Goal: Information Seeking & Learning: Learn about a topic

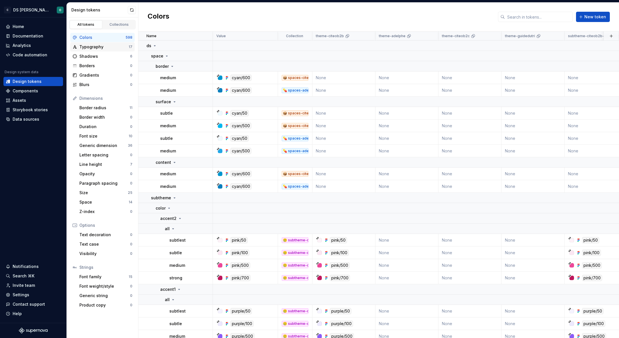
click at [109, 49] on div "Typography" at bounding box center [103, 47] width 49 height 6
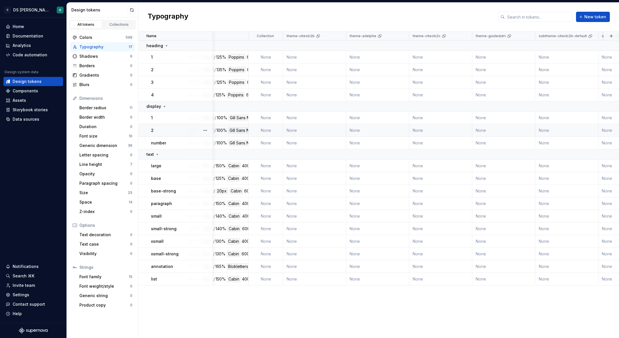
scroll to position [0, 30]
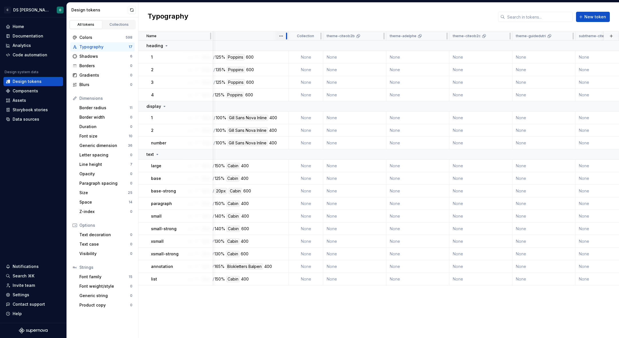
drag, startPoint x: 247, startPoint y: 32, endPoint x: 287, endPoint y: 38, distance: 40.8
click at [287, 38] on div at bounding box center [286, 36] width 5 height 9
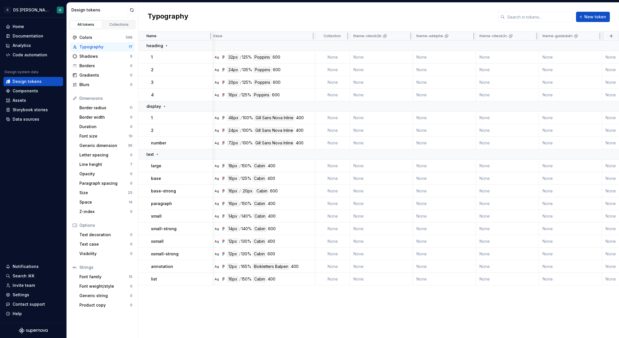
scroll to position [0, 0]
click at [110, 34] on div "Colors 598" at bounding box center [102, 37] width 64 height 9
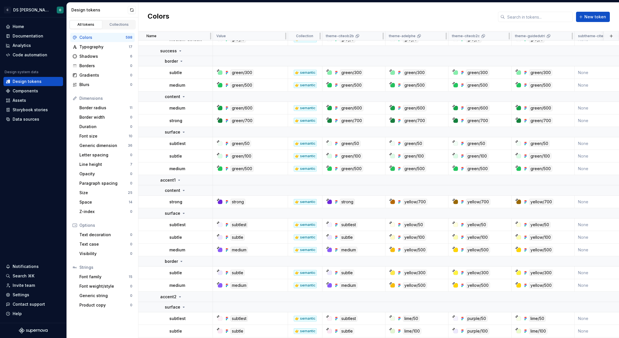
scroll to position [1973, 0]
click at [109, 143] on div "Generic dimension" at bounding box center [103, 146] width 48 height 6
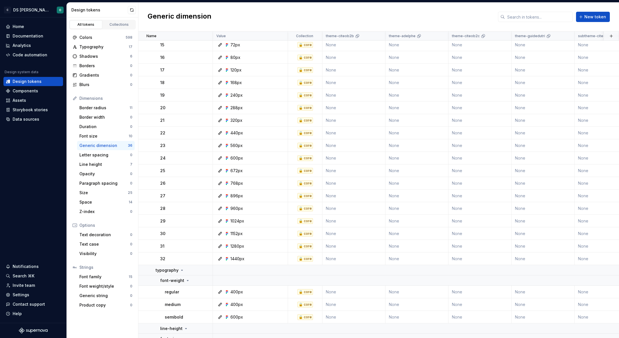
scroll to position [279, 0]
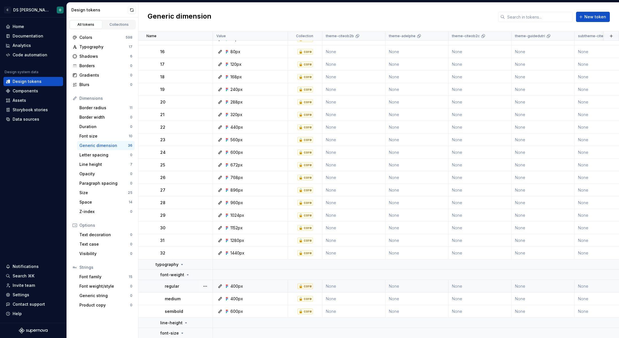
click at [257, 285] on div "400px" at bounding box center [251, 287] width 71 height 6
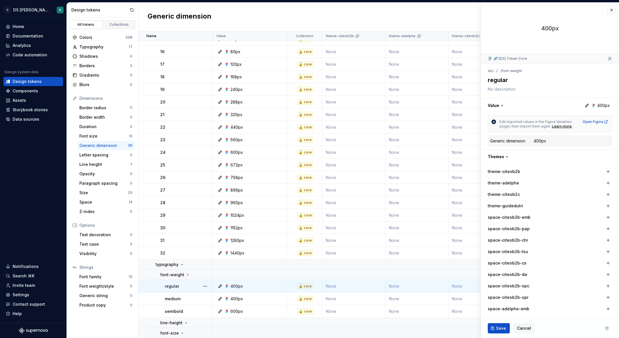
click at [589, 107] on div at bounding box center [586, 105] width 5 height 5
click at [568, 106] on button "button" at bounding box center [550, 105] width 138 height 15
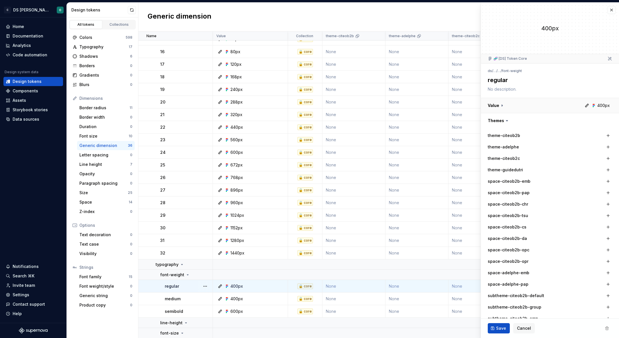
click at [568, 106] on button "button" at bounding box center [550, 105] width 138 height 15
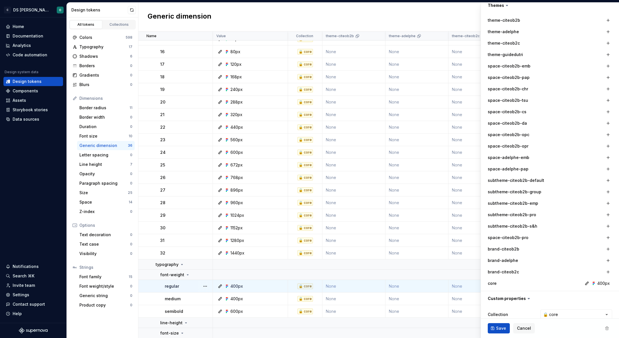
scroll to position [185, 0]
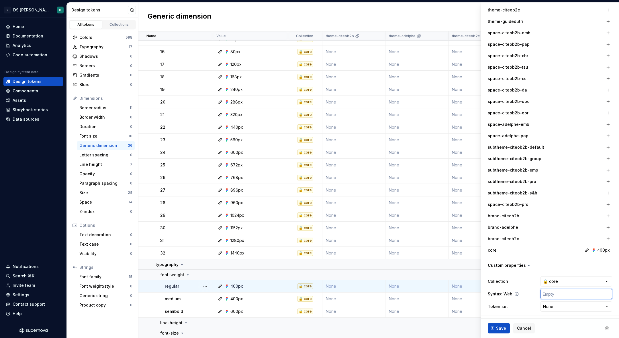
click at [571, 292] on input "text" at bounding box center [576, 294] width 72 height 10
type textarea "*"
click at [552, 306] on html "C DS Citeo O Home Documentation Analytics Code automation Design system data De…" at bounding box center [309, 169] width 619 height 338
click at [524, 304] on html "C DS Citeo O Home Documentation Analytics Code automation Design system data De…" at bounding box center [309, 169] width 619 height 338
click at [599, 249] on div "400px" at bounding box center [603, 251] width 13 height 6
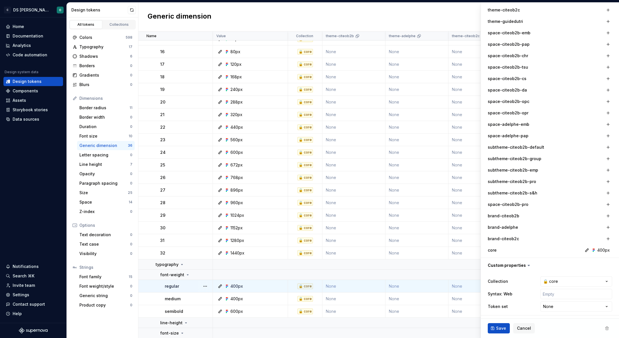
click at [601, 249] on div "400px" at bounding box center [603, 251] width 13 height 6
click at [579, 249] on div "core 400px" at bounding box center [549, 251] width 124 height 6
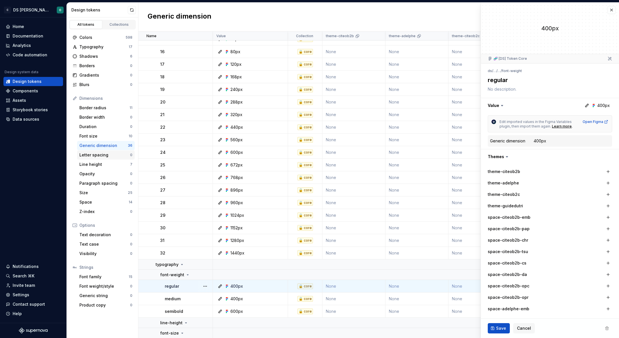
click at [110, 159] on div "Letter spacing 0" at bounding box center [106, 155] width 58 height 9
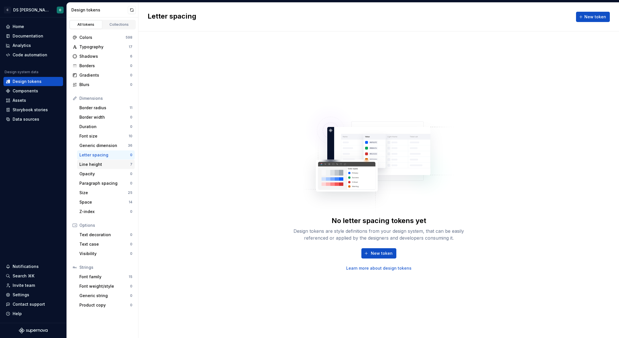
click at [104, 165] on div "Line height" at bounding box center [104, 165] width 51 height 6
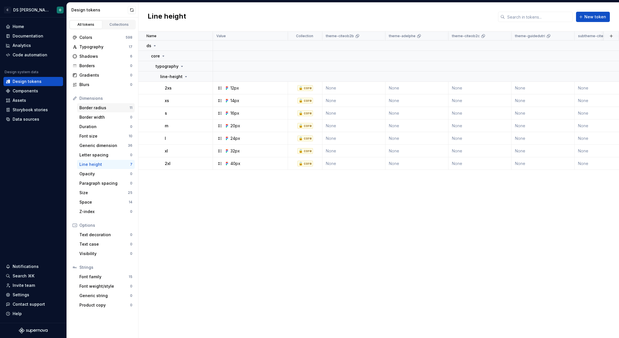
click at [109, 111] on div "Border radius 11" at bounding box center [106, 107] width 58 height 9
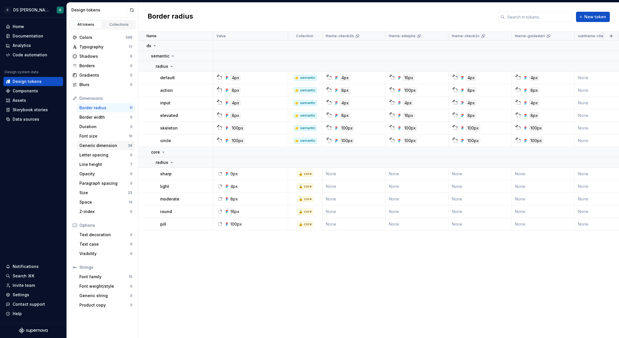
click at [109, 142] on div "Generic dimension 36" at bounding box center [106, 145] width 58 height 9
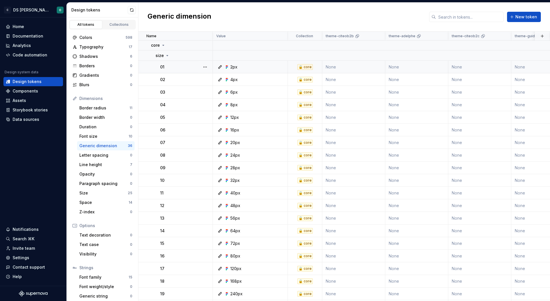
scroll to position [76, 0]
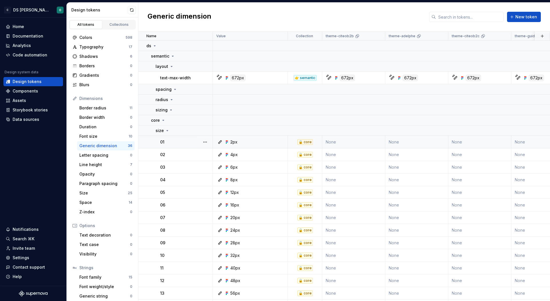
click at [266, 141] on div "2px" at bounding box center [251, 142] width 71 height 6
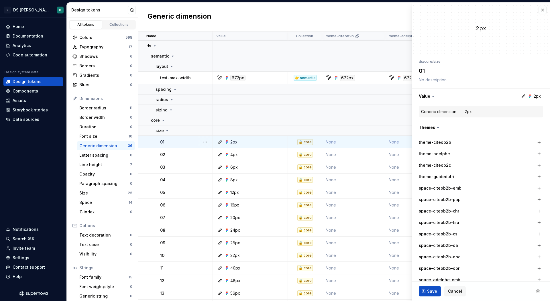
type textarea "*"
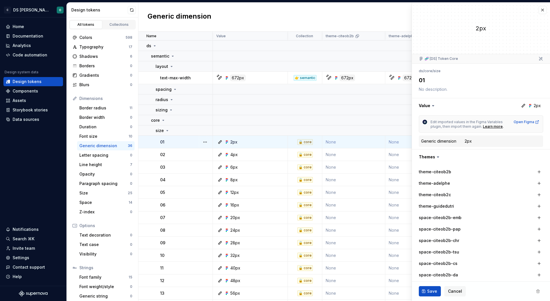
scroll to position [222, 0]
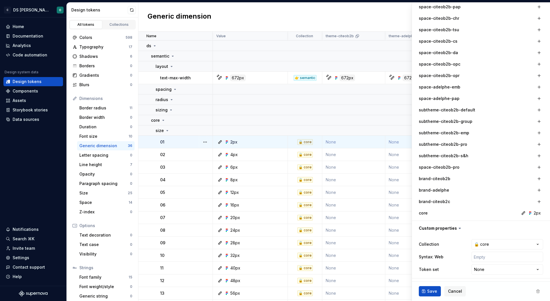
click at [532, 212] on icon at bounding box center [530, 213] width 5 height 5
click at [533, 212] on div "2px" at bounding box center [534, 213] width 13 height 6
click at [539, 212] on div "2px" at bounding box center [537, 213] width 7 height 6
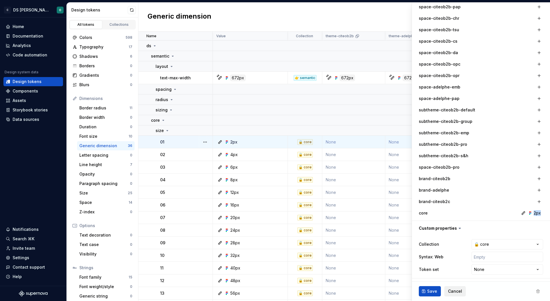
click at [450, 292] on span "Cancel" at bounding box center [455, 291] width 14 height 6
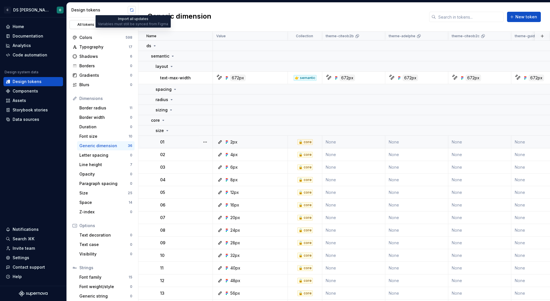
click at [129, 8] on button "button" at bounding box center [132, 10] width 8 height 8
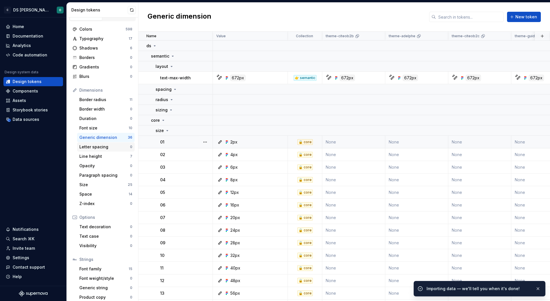
scroll to position [12, 0]
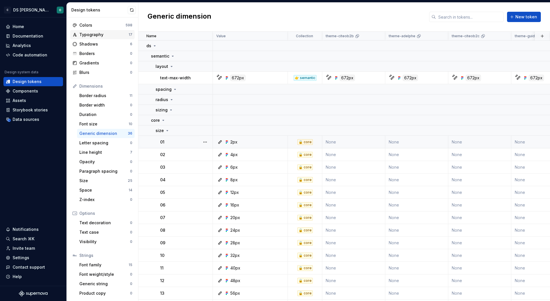
click at [113, 36] on div "Typography" at bounding box center [103, 35] width 49 height 6
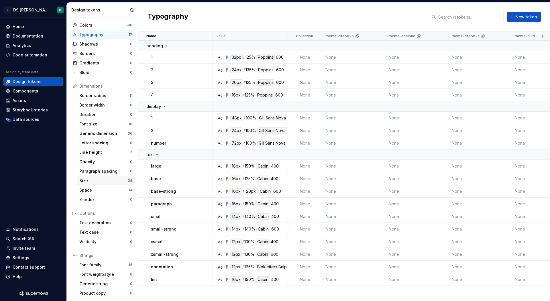
click at [109, 182] on div "Size" at bounding box center [103, 181] width 48 height 6
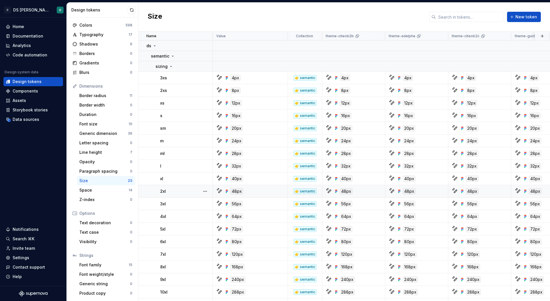
scroll to position [86, 0]
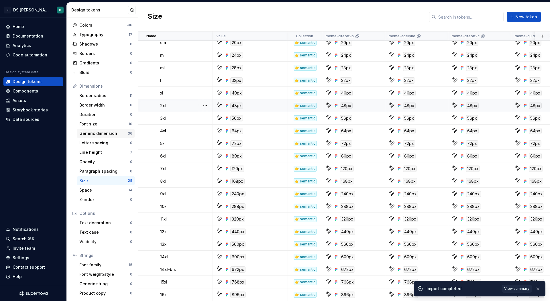
click at [115, 135] on div "Generic dimension" at bounding box center [103, 134] width 48 height 6
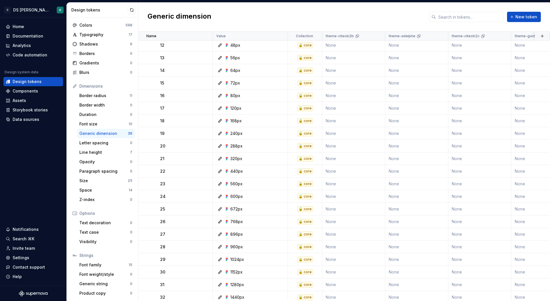
scroll to position [317, 0]
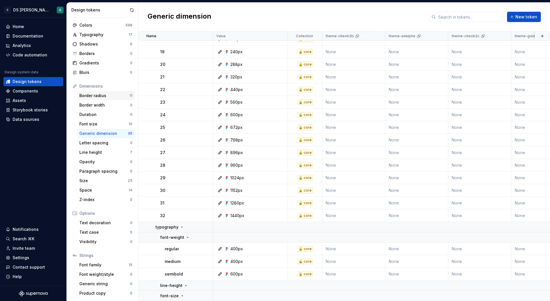
click at [114, 95] on div "Border radius" at bounding box center [104, 96] width 50 height 6
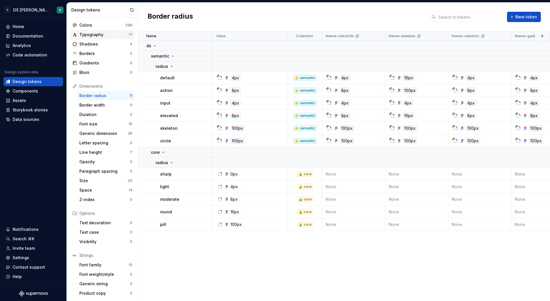
click at [100, 34] on div "Typography" at bounding box center [103, 35] width 49 height 6
